Goal: Transaction & Acquisition: Purchase product/service

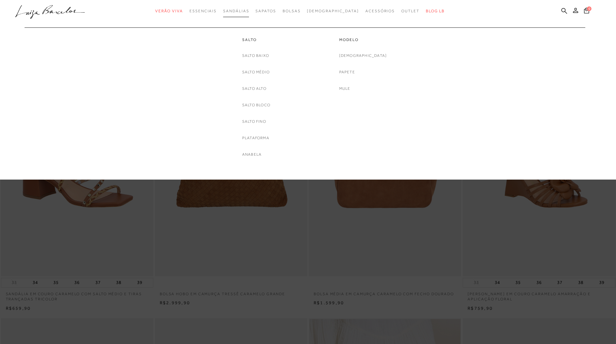
click at [245, 14] on link "Sandálias" at bounding box center [236, 11] width 26 height 12
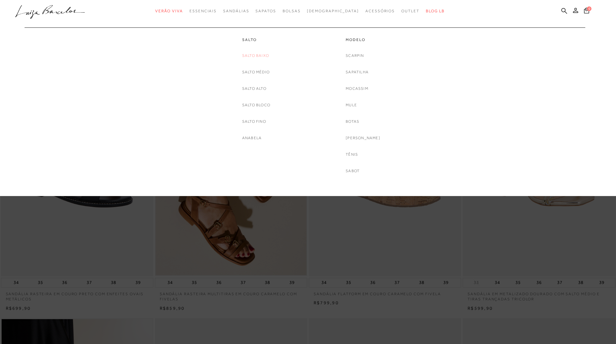
click at [254, 55] on link "Salto Baixo" at bounding box center [255, 55] width 27 height 7
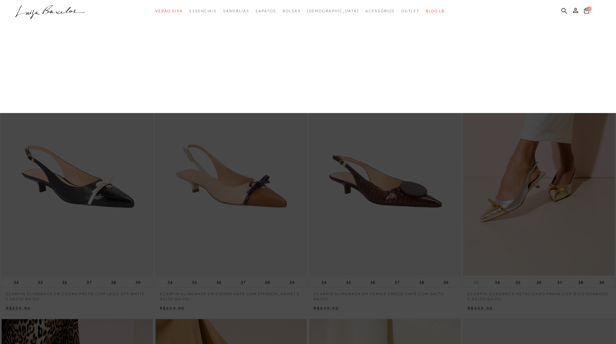
drag, startPoint x: 212, startPoint y: 38, endPoint x: 222, endPoint y: 38, distance: 9.7
click at [0, 0] on link "Sandálias" at bounding box center [0, 0] width 0 height 0
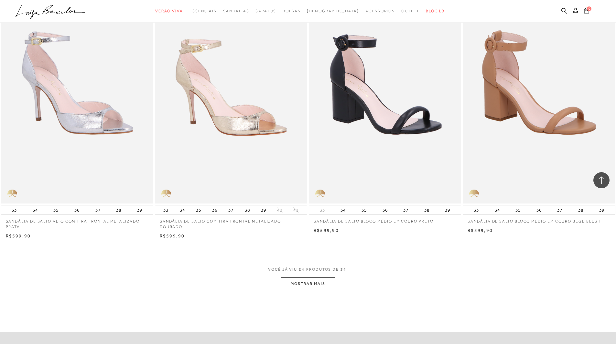
scroll to position [1424, 0]
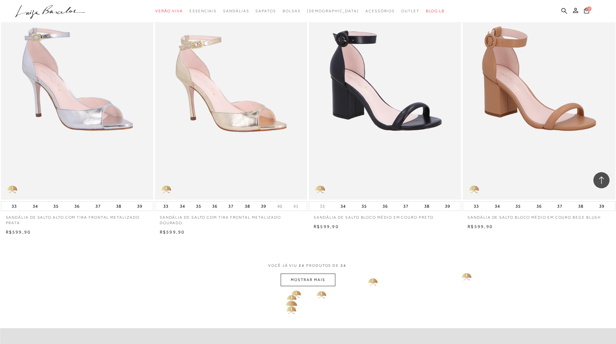
click at [292, 285] on button "MOSTRAR MAIS" at bounding box center [308, 280] width 54 height 13
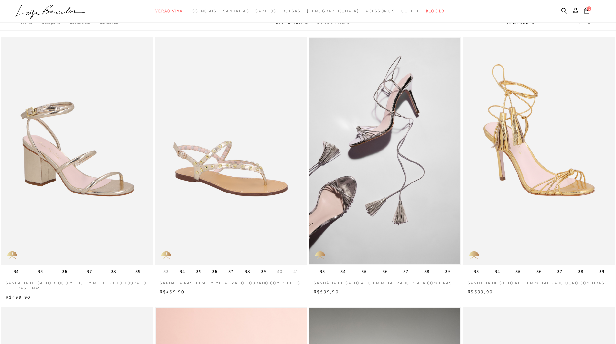
scroll to position [0, 0]
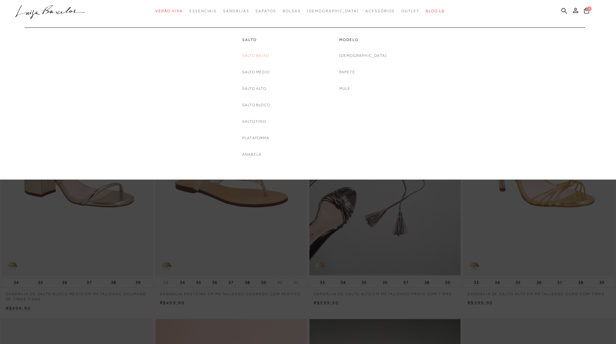
click at [263, 54] on link "Salto Baixo" at bounding box center [255, 55] width 27 height 7
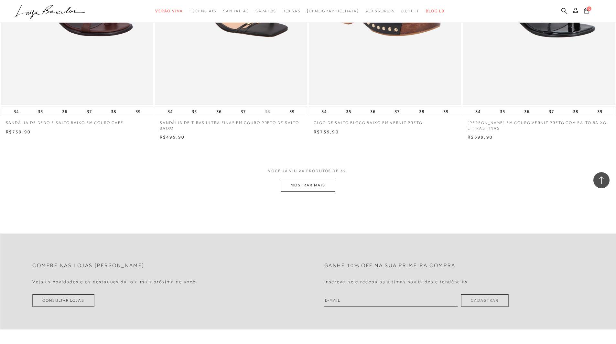
scroll to position [1529, 0]
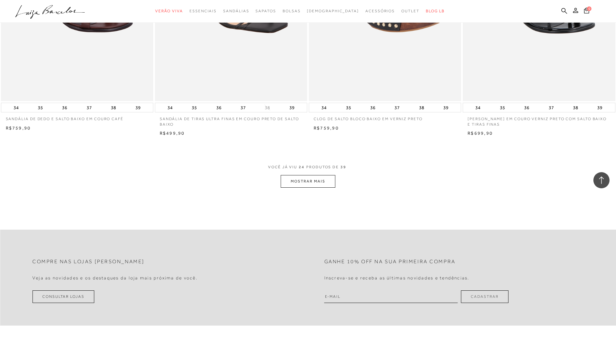
click at [312, 181] on button "MOSTRAR MAIS" at bounding box center [308, 181] width 54 height 13
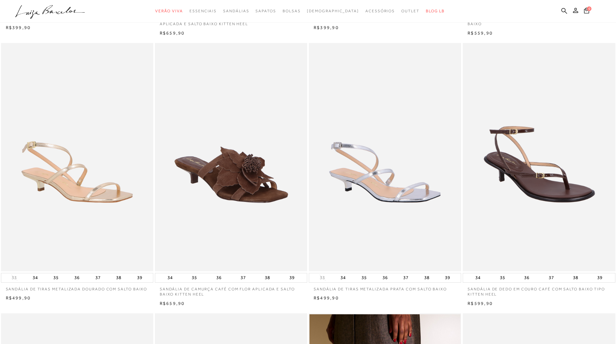
scroll to position [0, 0]
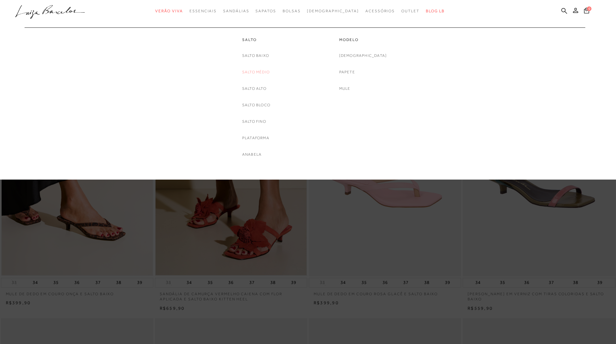
click at [263, 71] on link "Salto Médio" at bounding box center [255, 72] width 27 height 7
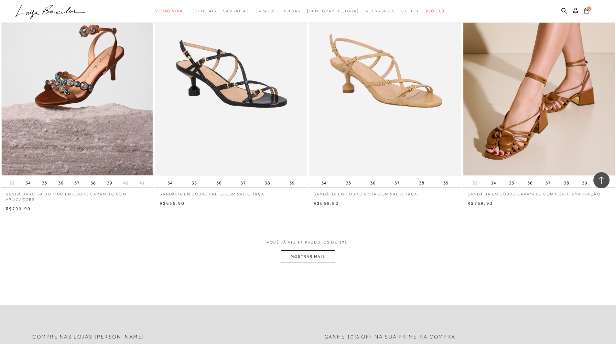
scroll to position [1444, 0]
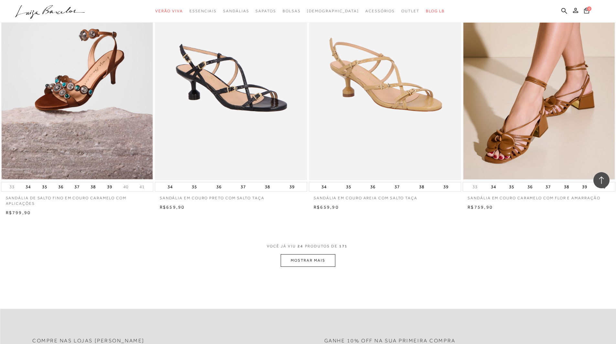
click at [323, 263] on button "MOSTRAR MAIS" at bounding box center [308, 260] width 54 height 13
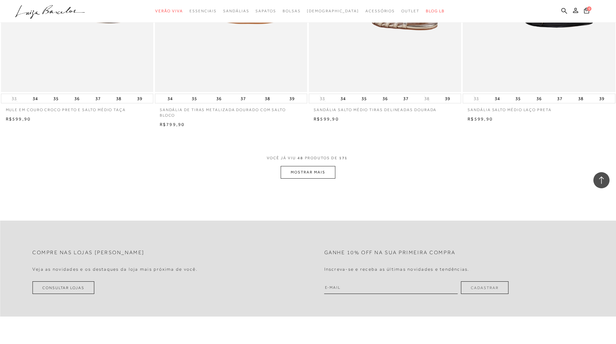
scroll to position [3086, 0]
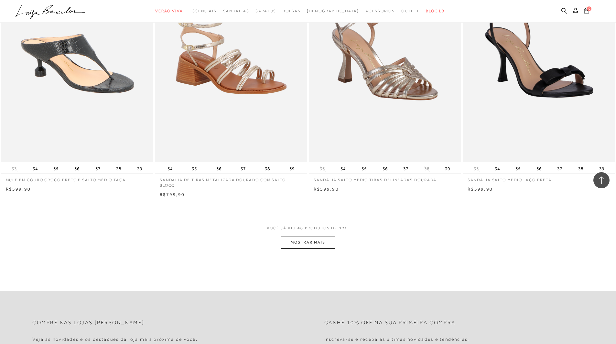
click at [301, 237] on button "MOSTRAR MAIS" at bounding box center [308, 242] width 54 height 13
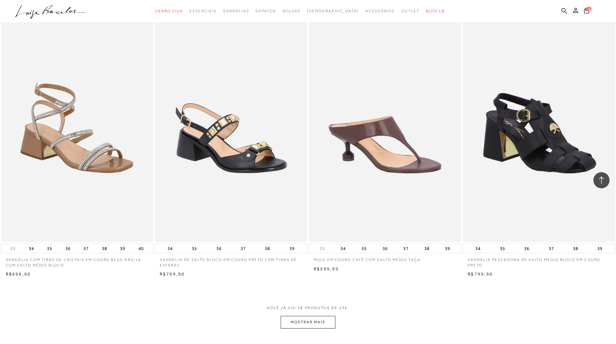
scroll to position [4693, 0]
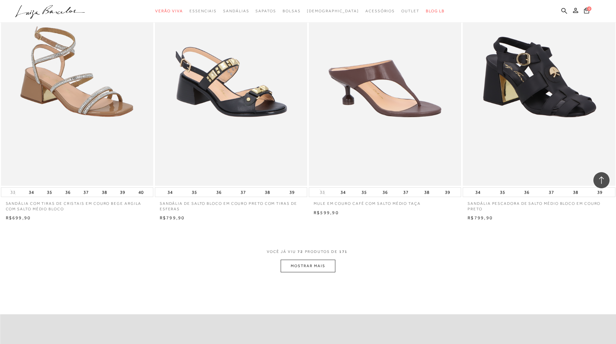
click at [330, 265] on button "MOSTRAR MAIS" at bounding box center [308, 266] width 54 height 13
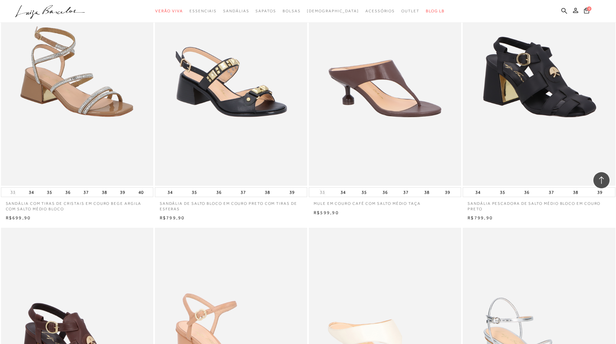
drag, startPoint x: 615, startPoint y: 240, endPoint x: 615, endPoint y: 246, distance: 6.1
click at [615, 246] on div "SANDÁLIA SALTO BLOCO TIRAS PRATA" at bounding box center [539, 342] width 152 height 229
drag, startPoint x: 616, startPoint y: 239, endPoint x: 616, endPoint y: 254, distance: 14.9
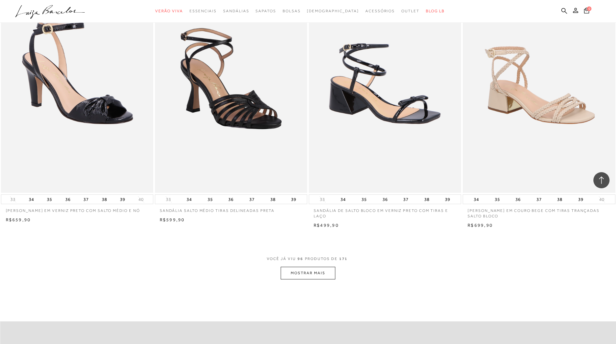
scroll to position [6330, 0]
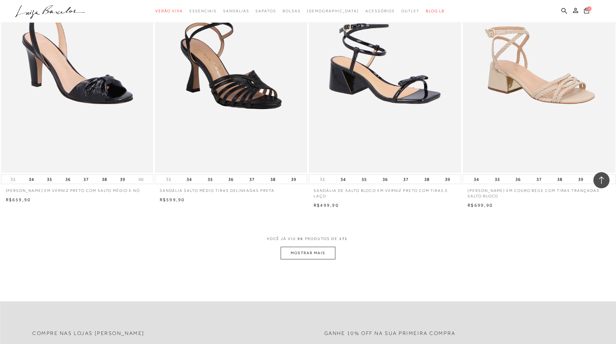
click at [317, 257] on button "MOSTRAR MAIS" at bounding box center [308, 253] width 54 height 13
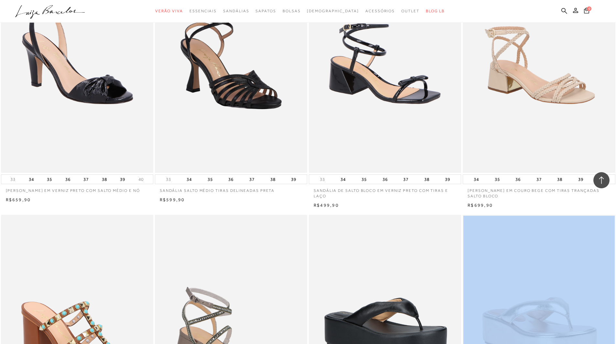
drag, startPoint x: 616, startPoint y: 260, endPoint x: 618, endPoint y: 272, distance: 11.5
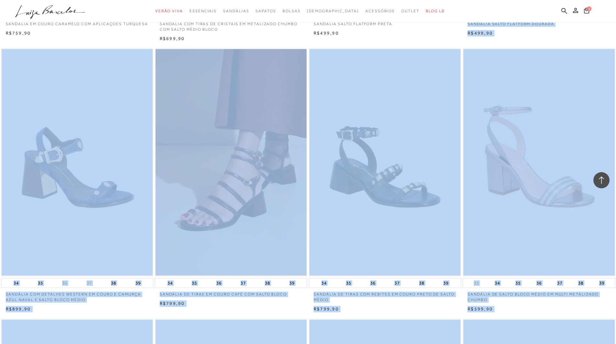
scroll to position [6776, 0]
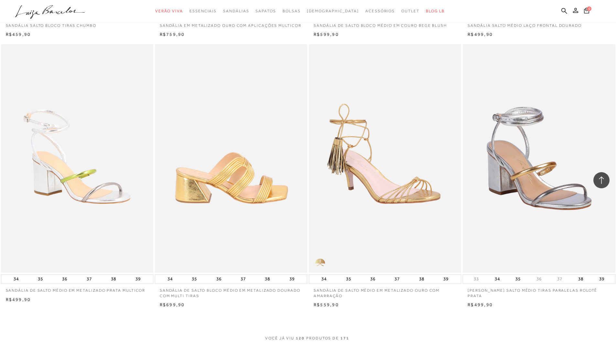
scroll to position [7915, 0]
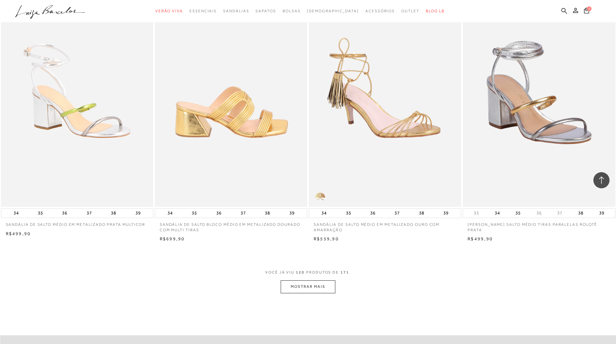
click at [318, 289] on button "MOSTRAR MAIS" at bounding box center [308, 287] width 54 height 13
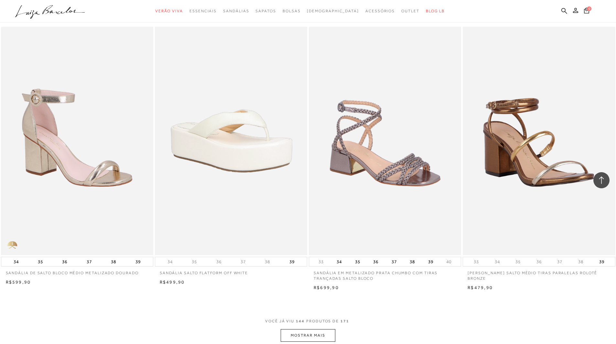
scroll to position [9531, 0]
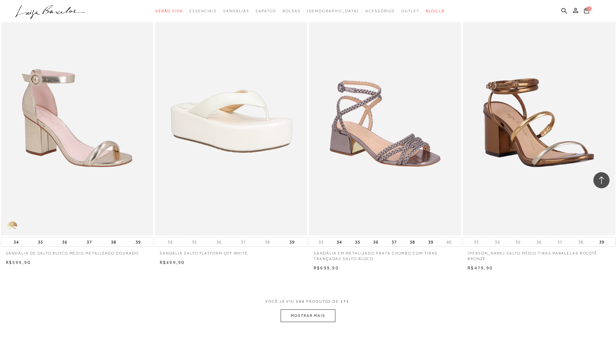
click at [312, 319] on button "MOSTRAR MAIS" at bounding box center [308, 316] width 54 height 13
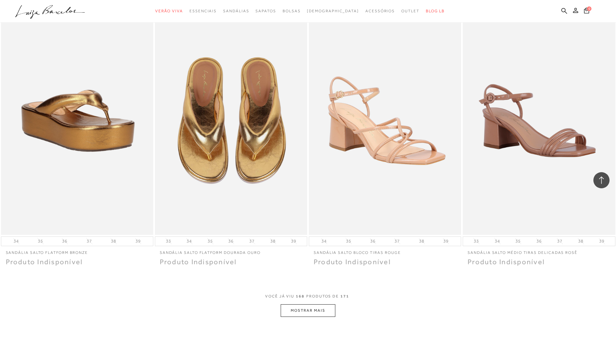
scroll to position [11200, 0]
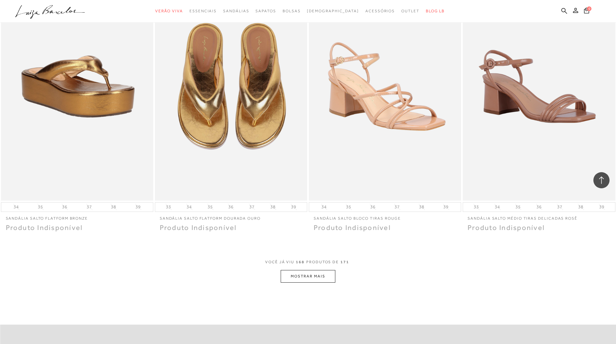
click at [315, 277] on button "MOSTRAR MAIS" at bounding box center [308, 276] width 54 height 13
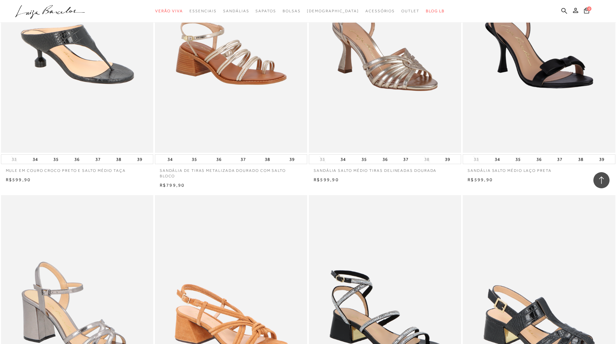
scroll to position [3188, 0]
